Goal: Transaction & Acquisition: Purchase product/service

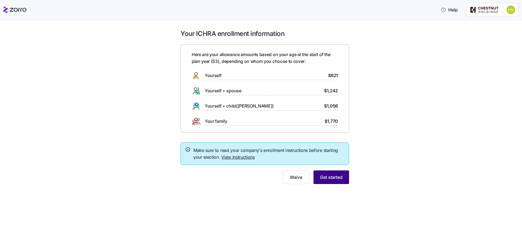
click at [331, 176] on span "Get started" at bounding box center [331, 177] width 23 height 7
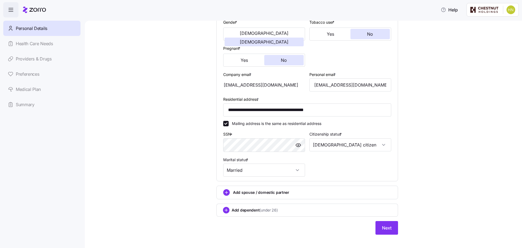
scroll to position [115, 0]
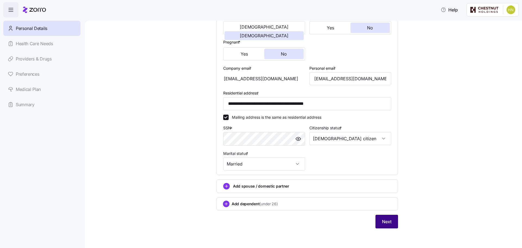
click at [388, 221] on span "Next" at bounding box center [387, 221] width 10 height 7
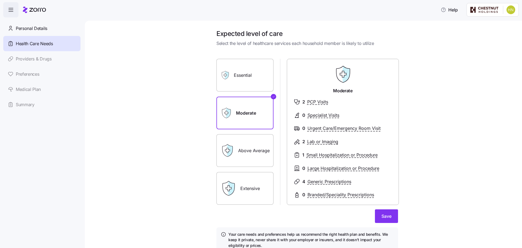
click at [240, 72] on label "Essential" at bounding box center [245, 75] width 57 height 33
click at [0, 0] on input "Essential" at bounding box center [0, 0] width 0 height 0
click at [243, 112] on label "Moderate" at bounding box center [245, 113] width 57 height 33
click at [0, 0] on input "Moderate" at bounding box center [0, 0] width 0 height 0
click at [384, 217] on span "Save" at bounding box center [387, 216] width 10 height 7
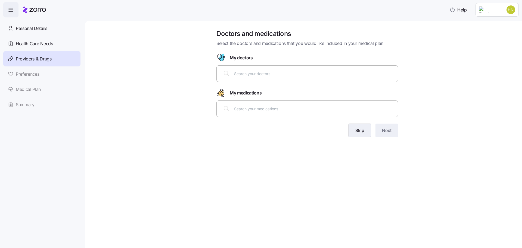
click at [362, 129] on span "Skip" at bounding box center [360, 130] width 9 height 7
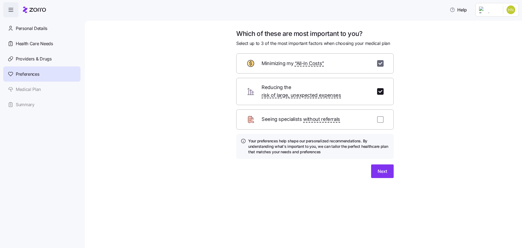
click at [381, 64] on input "checkbox" at bounding box center [380, 63] width 7 height 7
click at [380, 62] on input "checkbox" at bounding box center [380, 63] width 7 height 7
checkbox input "true"
click at [381, 88] on input "checkbox" at bounding box center [380, 91] width 7 height 7
checkbox input "false"
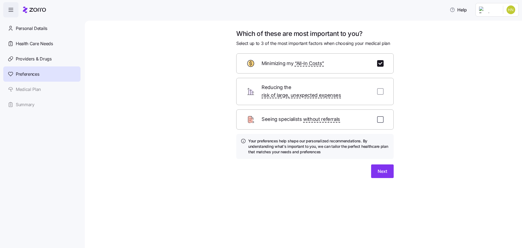
click at [381, 116] on input "checkbox" at bounding box center [380, 119] width 7 height 7
checkbox input "true"
click at [387, 168] on span "Next" at bounding box center [383, 171] width 10 height 7
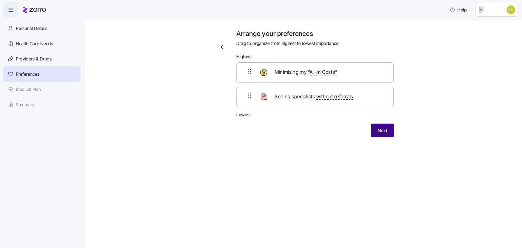
click at [381, 130] on span "Next" at bounding box center [383, 130] width 10 height 7
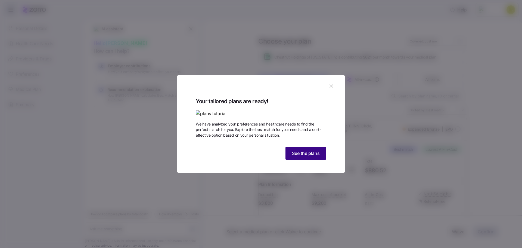
click at [294, 156] on span "See the plans" at bounding box center [306, 153] width 28 height 7
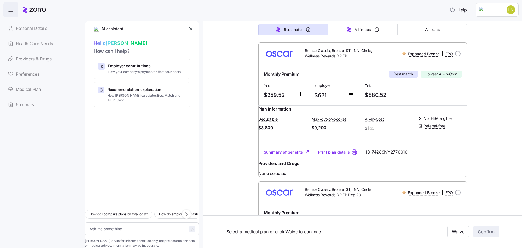
scroll to position [82, 0]
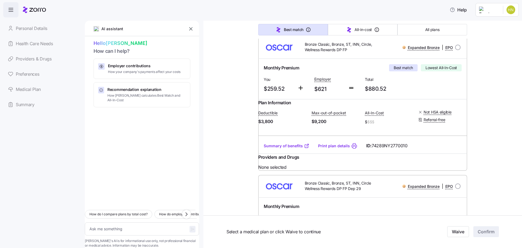
click at [288, 149] on link "Summary of benefits" at bounding box center [287, 145] width 46 height 5
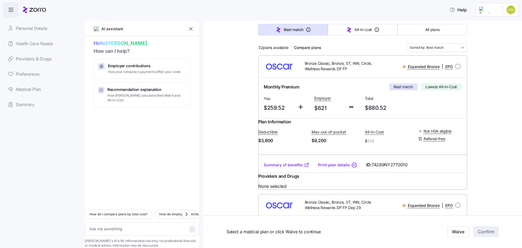
scroll to position [54, 0]
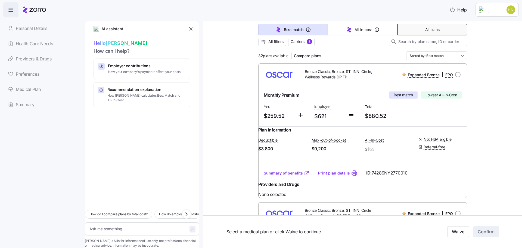
click at [419, 28] on button "All plans" at bounding box center [433, 29] width 70 height 11
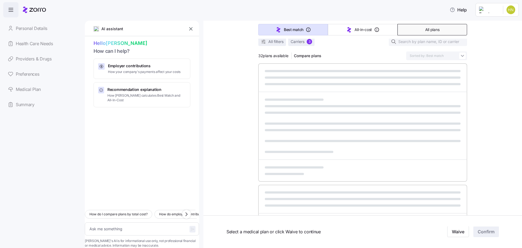
type textarea "x"
type input "Sorted by: Premium"
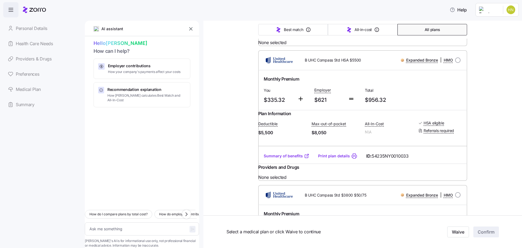
scroll to position [354, 0]
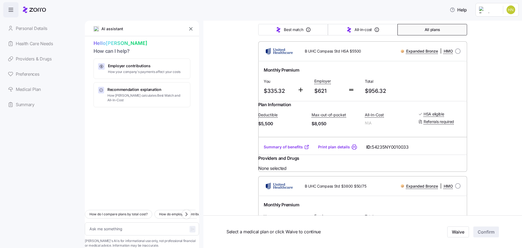
click at [283, 150] on link "Summary of benefits" at bounding box center [287, 146] width 46 height 5
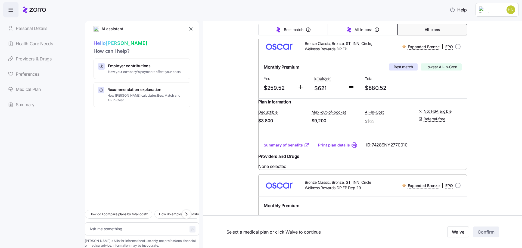
scroll to position [0, 0]
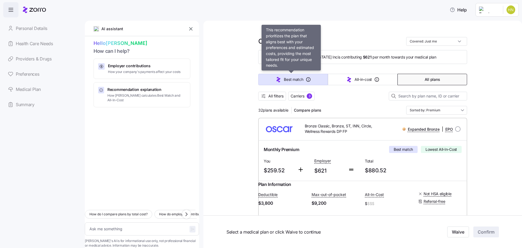
click at [288, 79] on span "Best match" at bounding box center [293, 79] width 19 height 5
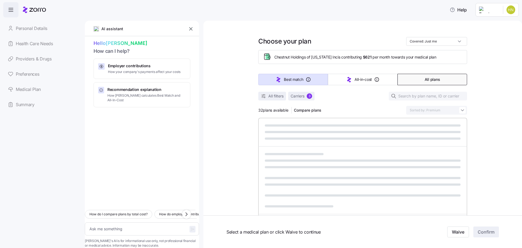
type textarea "x"
type input "Sorted by: Best match"
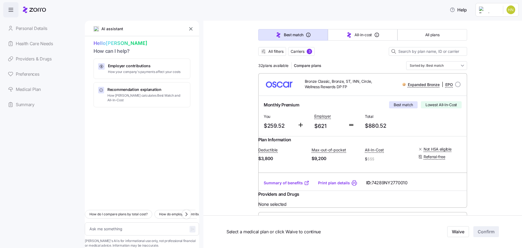
scroll to position [54, 0]
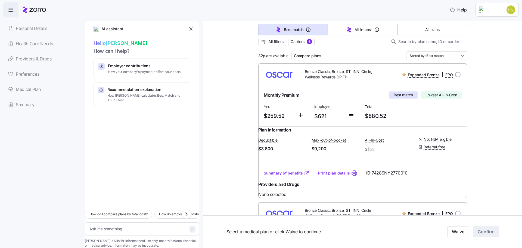
click at [295, 176] on link "Summary of benefits" at bounding box center [287, 172] width 46 height 5
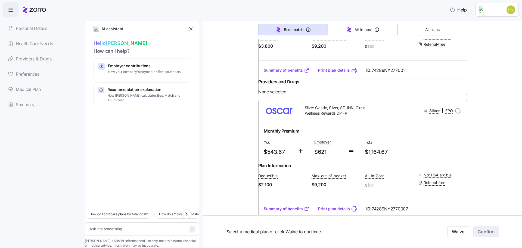
scroll to position [354, 0]
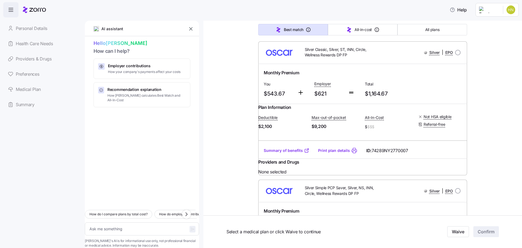
click at [190, 28] on icon "button" at bounding box center [190, 28] width 3 height 3
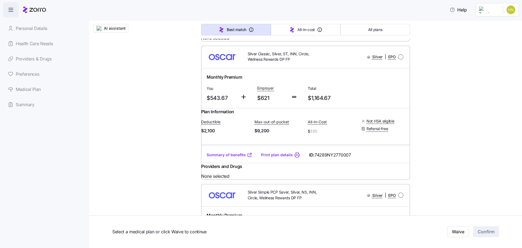
click at [36, 59] on div "Personal Details Health Care Needs Providers & Drugs Preferences Medical Plan S…" at bounding box center [41, 66] width 77 height 91
click at [21, 58] on div "Personal Details Health Care Needs Providers & Drugs Preferences Medical Plan S…" at bounding box center [41, 66] width 77 height 91
click at [11, 7] on icon "button" at bounding box center [11, 10] width 7 height 7
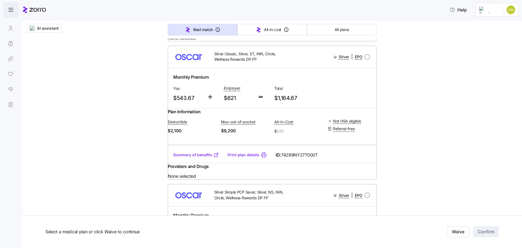
click at [10, 9] on icon "button" at bounding box center [11, 10] width 7 height 7
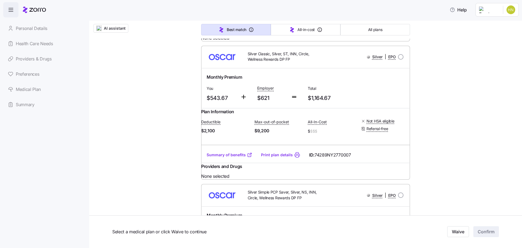
click at [31, 77] on div "Personal Details Health Care Needs Providers & Drugs Preferences Medical Plan S…" at bounding box center [41, 66] width 77 height 91
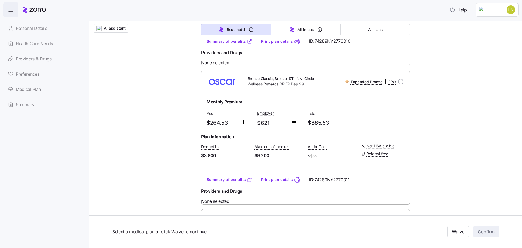
scroll to position [0, 0]
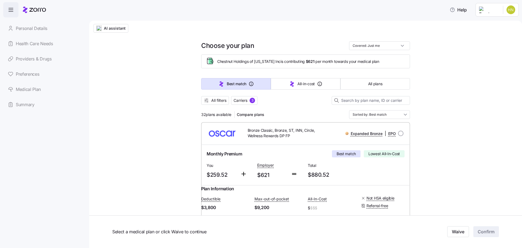
click at [24, 75] on div "Personal Details Health Care Needs Providers & Drugs Preferences Medical Plan S…" at bounding box center [41, 66] width 77 height 91
click at [25, 106] on div "Personal Details Health Care Needs Providers & Drugs Preferences Medical Plan S…" at bounding box center [41, 66] width 77 height 91
click at [26, 27] on div "Personal Details Health Care Needs Providers & Drugs Preferences Medical Plan S…" at bounding box center [41, 66] width 77 height 91
click at [27, 10] on icon at bounding box center [34, 10] width 23 height 7
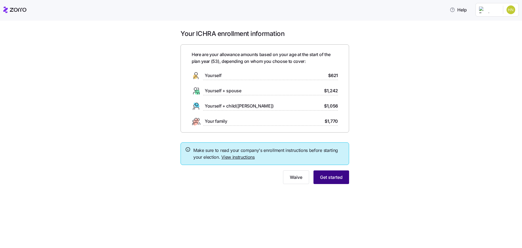
click at [329, 178] on span "Get started" at bounding box center [331, 177] width 23 height 7
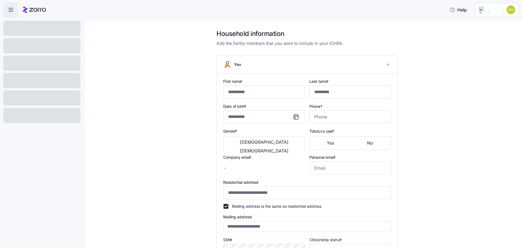
type input "****"
type input "*****"
type input "hnunez@chestnutholdings.com"
type input "hanynunez@gmail.com"
type input "**********"
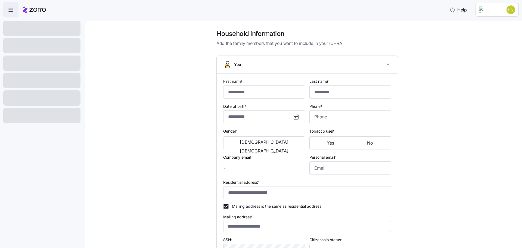
checkbox input "true"
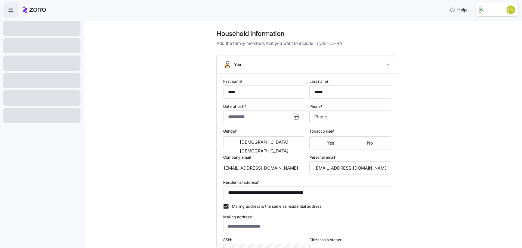
type input "**********"
type input "(718) 543-8200"
type input "US citizen"
type input "Married"
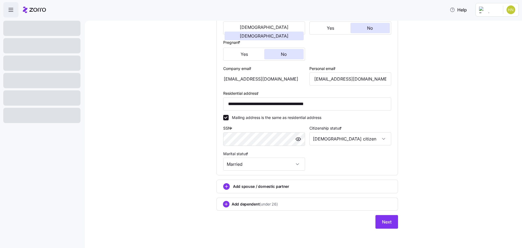
scroll to position [115, 0]
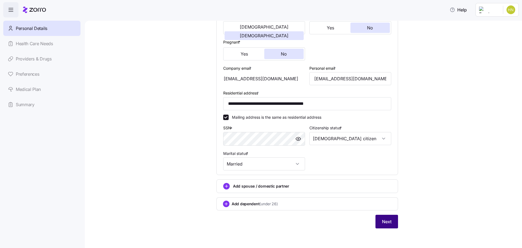
click at [386, 218] on span "Next" at bounding box center [387, 221] width 10 height 7
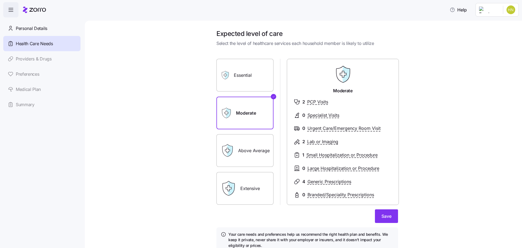
click at [245, 156] on label "Above Average" at bounding box center [245, 150] width 57 height 33
click at [0, 0] on input "Above Average" at bounding box center [0, 0] width 0 height 0
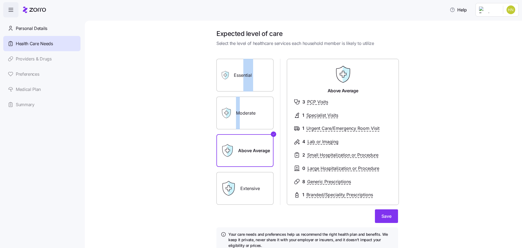
drag, startPoint x: 242, startPoint y: 76, endPoint x: 237, endPoint y: 113, distance: 38.2
click at [237, 113] on div "Essential Moderate Above Average Extensive" at bounding box center [245, 132] width 57 height 146
click at [245, 112] on label "Moderate" at bounding box center [245, 113] width 57 height 33
click at [0, 0] on input "Moderate" at bounding box center [0, 0] width 0 height 0
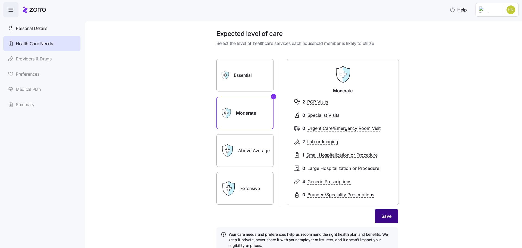
click at [383, 214] on span "Save" at bounding box center [387, 216] width 10 height 7
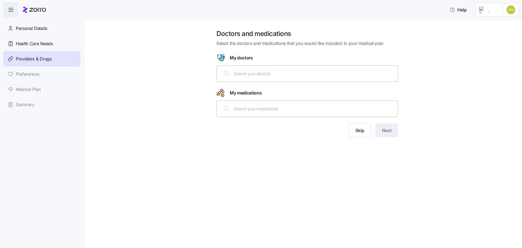
click at [260, 73] on input "text" at bounding box center [314, 73] width 161 height 6
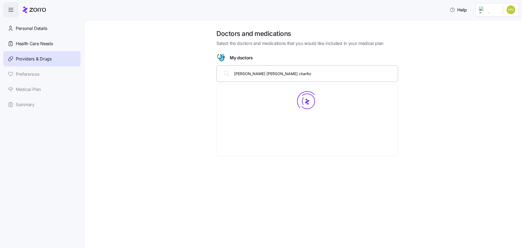
type input "jody ann charlton"
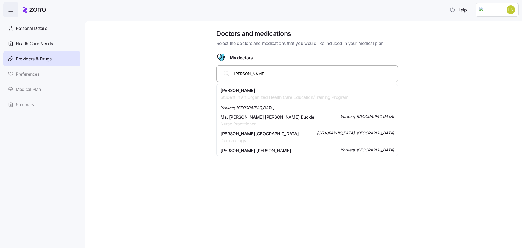
click at [252, 93] on span "Jodi-ann Charlton" at bounding box center [285, 90] width 128 height 7
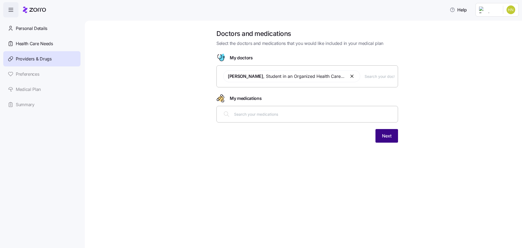
click at [389, 136] on span "Next" at bounding box center [387, 135] width 10 height 7
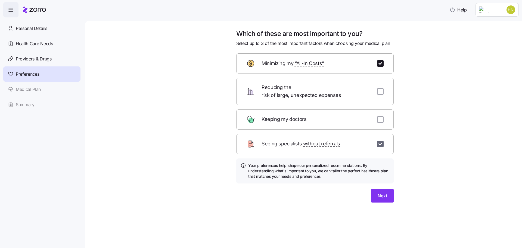
click at [380, 141] on input "checkbox" at bounding box center [380, 144] width 7 height 7
checkbox input "false"
click at [382, 88] on input "checkbox" at bounding box center [380, 91] width 7 height 7
checkbox input "true"
click at [382, 192] on span "Next" at bounding box center [383, 195] width 10 height 7
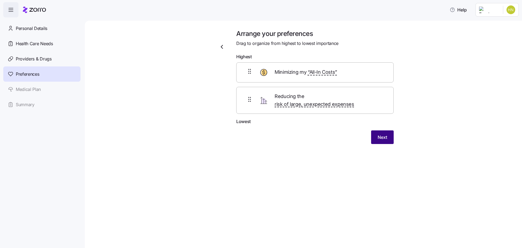
click at [381, 134] on span "Next" at bounding box center [383, 137] width 10 height 7
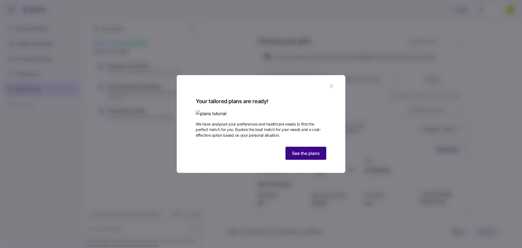
click at [306, 156] on span "See the plans" at bounding box center [306, 153] width 28 height 7
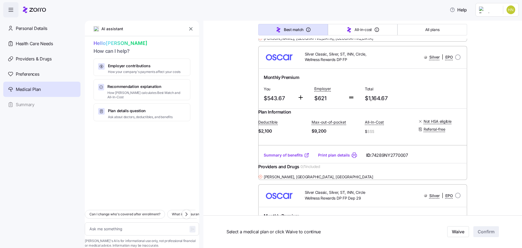
scroll to position [1170, 0]
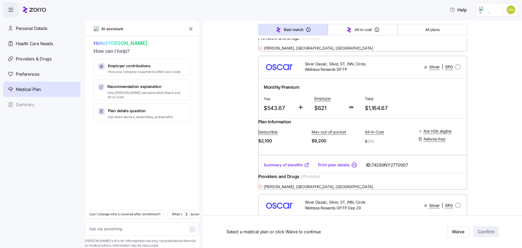
click at [282, 29] on link "Summary of benefits" at bounding box center [287, 26] width 46 height 5
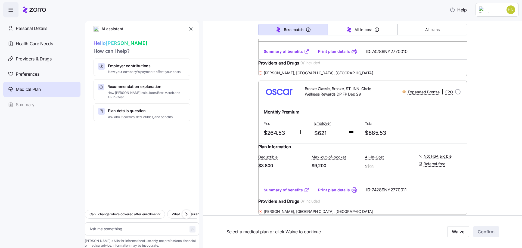
scroll to position [979, 0]
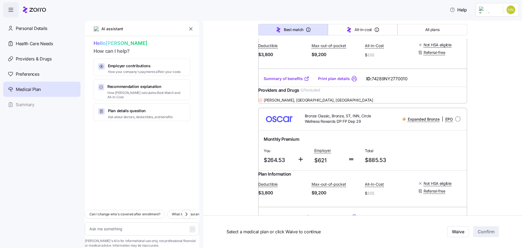
click at [285, 81] on link "Summary of benefits" at bounding box center [287, 78] width 46 height 5
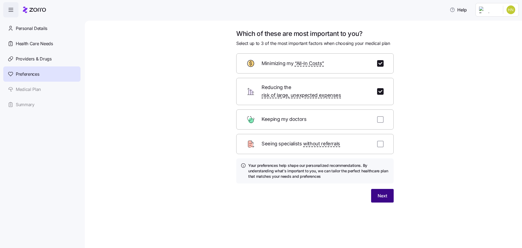
click at [383, 192] on span "Next" at bounding box center [383, 195] width 10 height 7
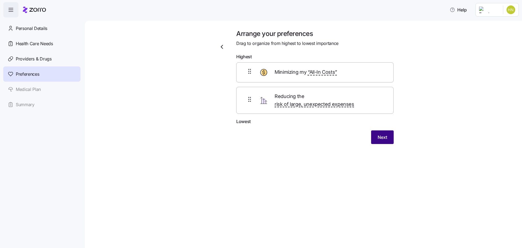
click at [386, 134] on span "Next" at bounding box center [383, 137] width 10 height 7
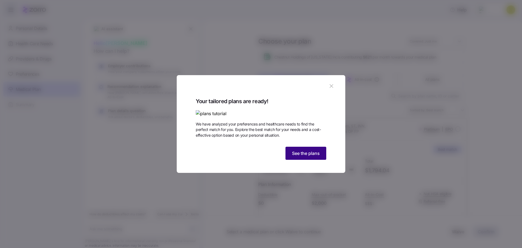
click at [314, 156] on span "See the plans" at bounding box center [306, 153] width 28 height 7
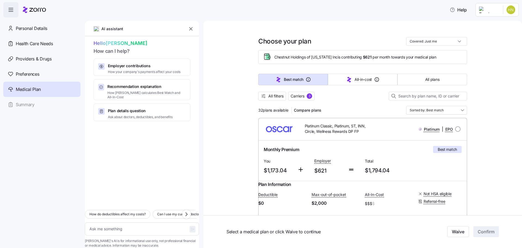
type textarea "x"
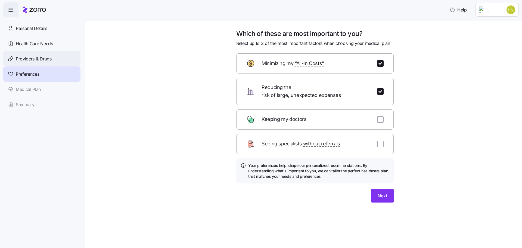
click at [38, 58] on span "Providers & Drugs" at bounding box center [34, 58] width 36 height 7
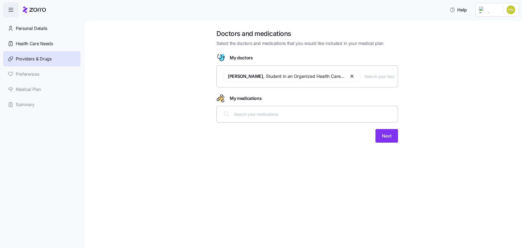
click at [353, 76] on button "button" at bounding box center [352, 76] width 7 height 7
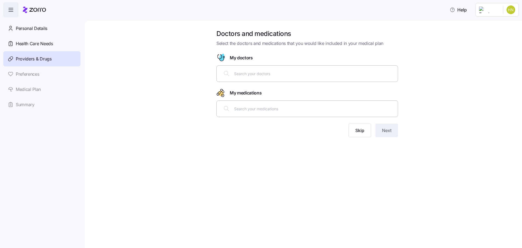
click at [236, 73] on input "text" at bounding box center [314, 73] width 161 height 6
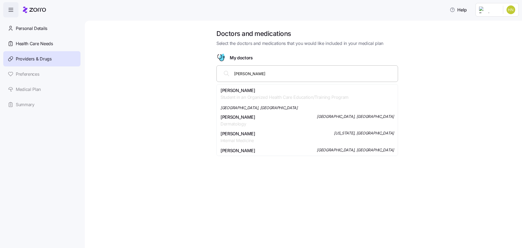
type input "yonatan ziv"
click at [249, 91] on span "Mr. Yonatan Moshe Ziv" at bounding box center [285, 90] width 128 height 7
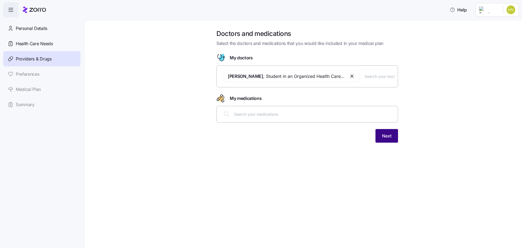
click at [388, 137] on span "Next" at bounding box center [387, 135] width 10 height 7
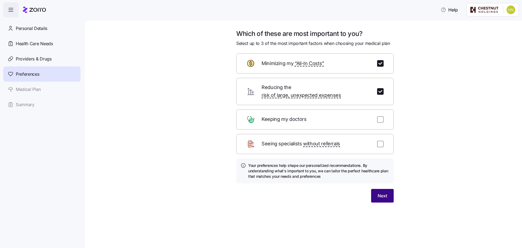
click at [385, 192] on button "Next" at bounding box center [382, 196] width 23 height 14
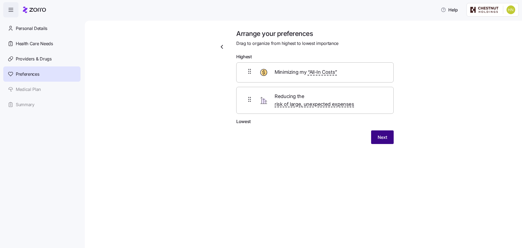
click at [385, 134] on span "Next" at bounding box center [383, 137] width 10 height 7
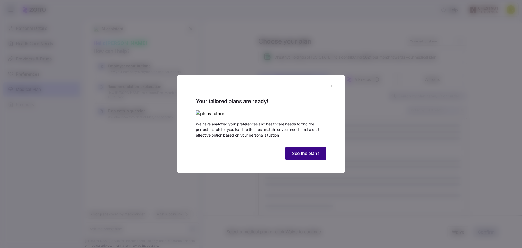
click at [303, 156] on span "See the plans" at bounding box center [306, 153] width 28 height 7
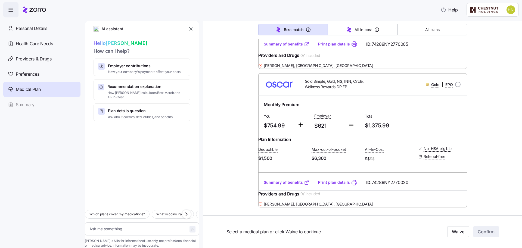
type textarea "x"
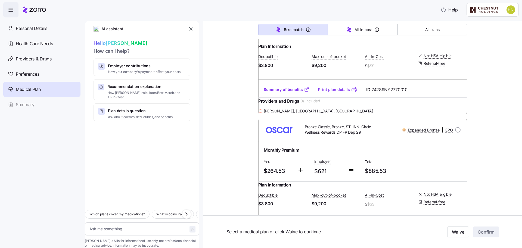
scroll to position [979, 0]
